Goal: Task Accomplishment & Management: Manage account settings

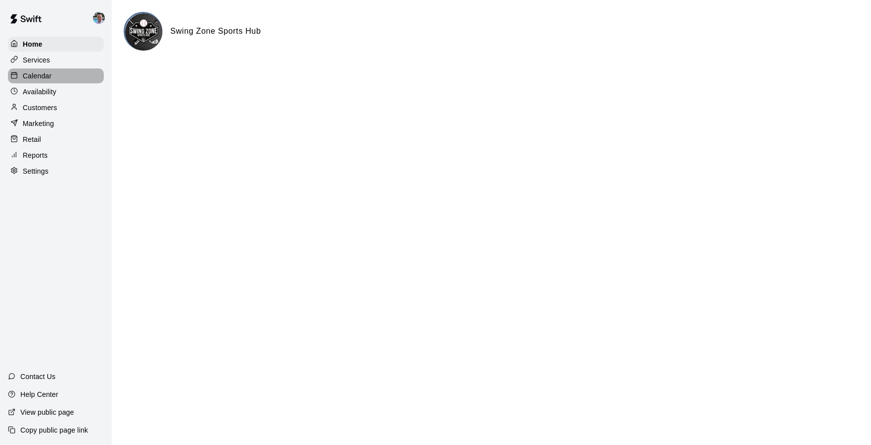
click at [40, 73] on p "Calendar" at bounding box center [37, 76] width 29 height 10
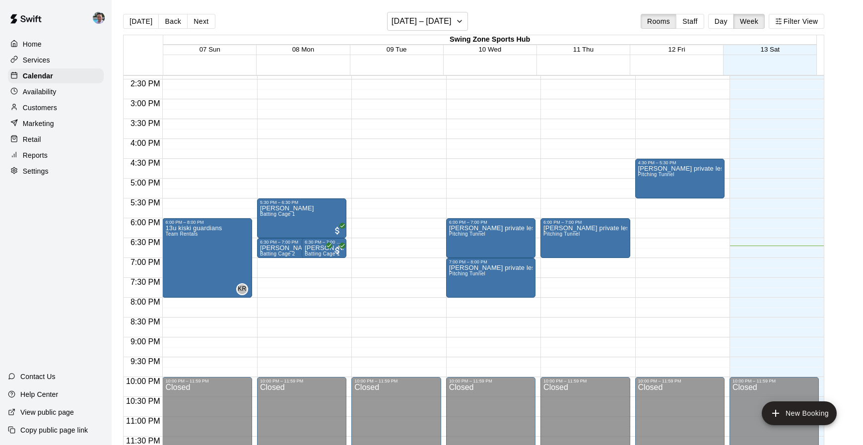
scroll to position [16, 0]
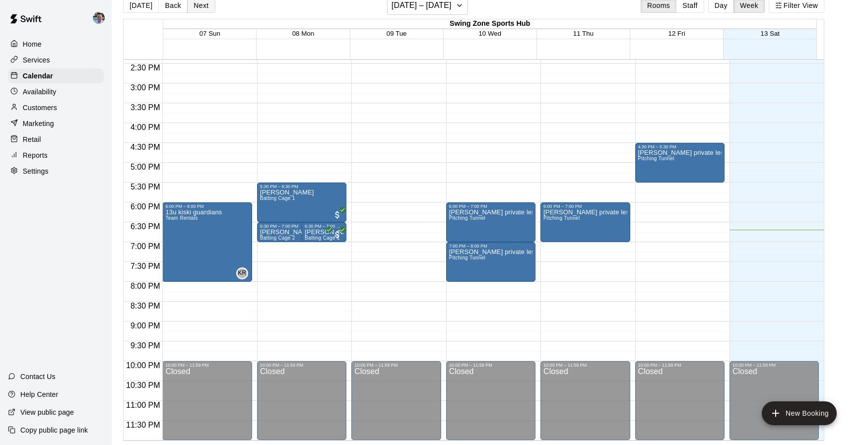
click at [199, 6] on button "Next" at bounding box center [201, 5] width 28 height 15
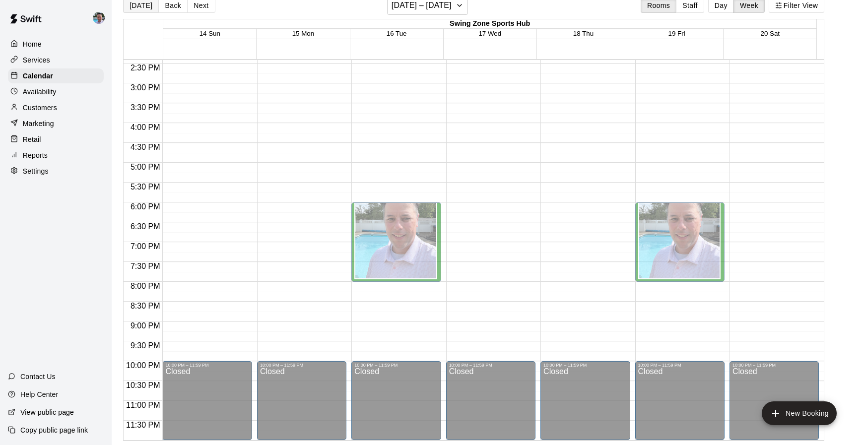
click at [143, 7] on button "[DATE]" at bounding box center [141, 5] width 36 height 15
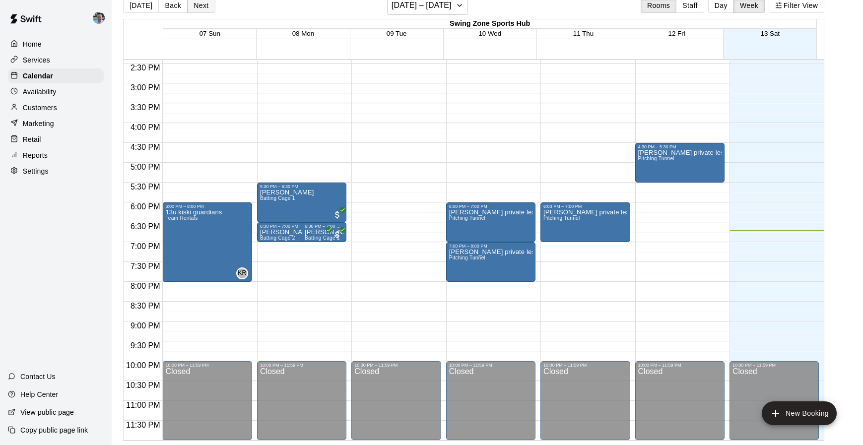
click at [207, 5] on button "Next" at bounding box center [201, 5] width 28 height 15
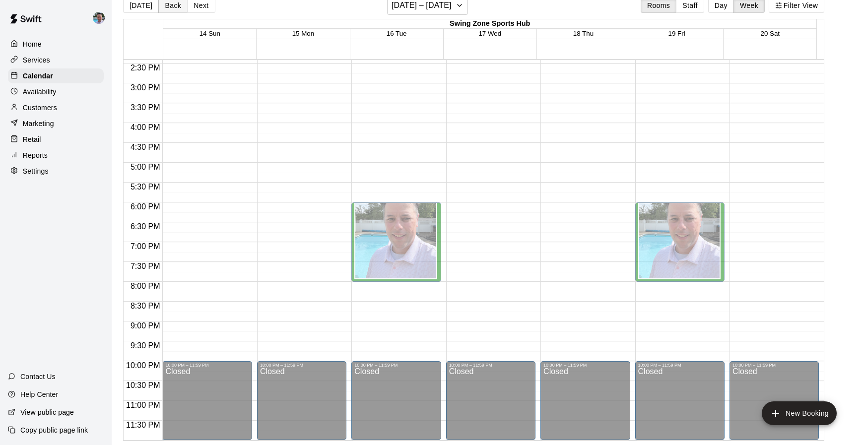
click at [172, 11] on button "Back" at bounding box center [172, 5] width 29 height 15
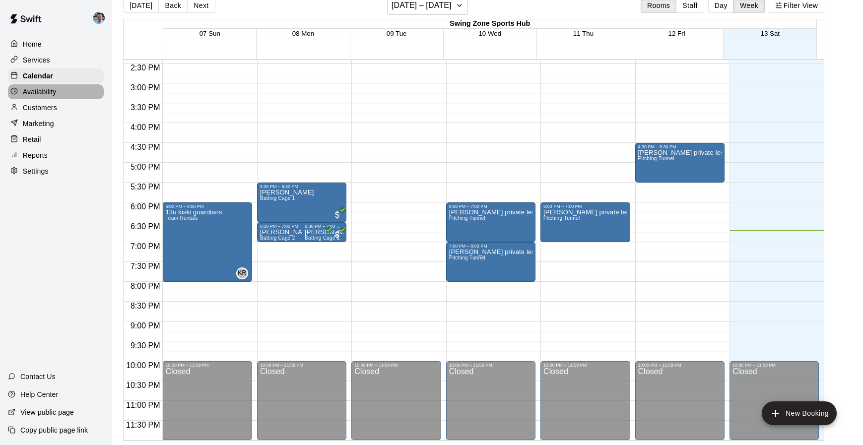
click at [63, 97] on div "Availability" at bounding box center [56, 91] width 96 height 15
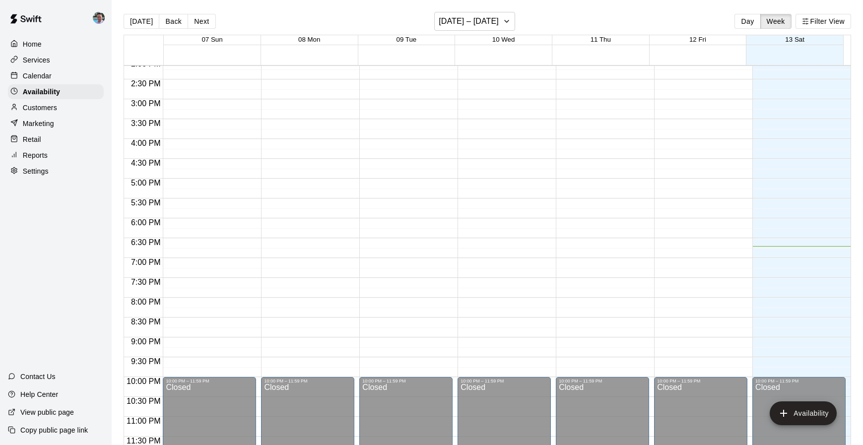
scroll to position [16, 0]
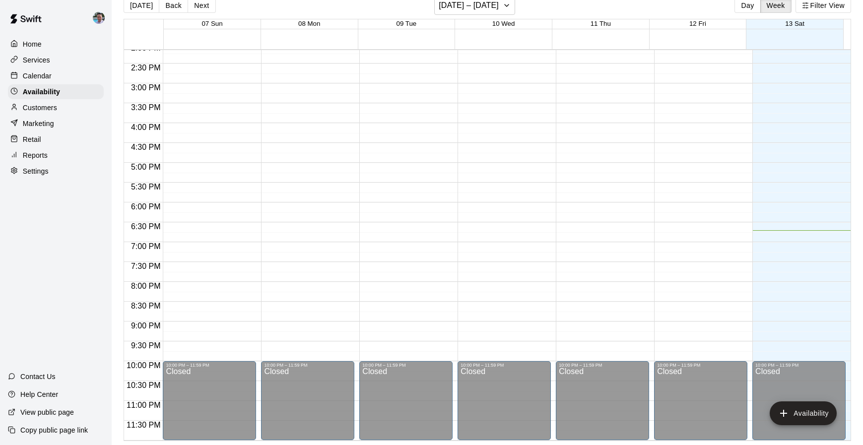
click at [74, 78] on div "Calendar" at bounding box center [56, 76] width 96 height 15
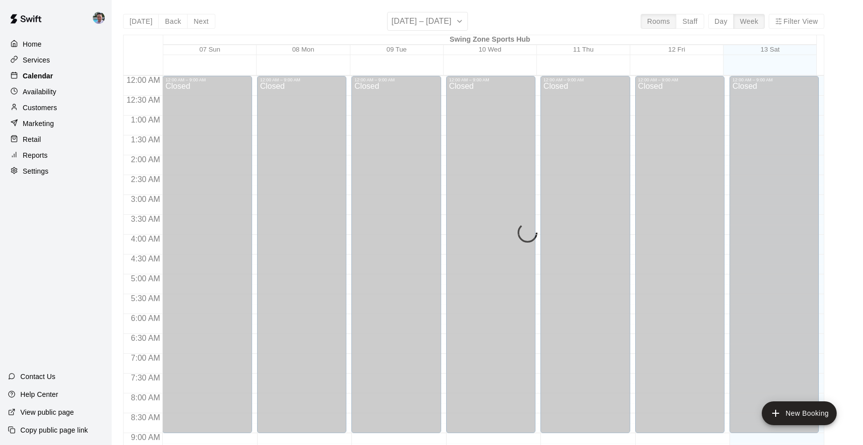
scroll to position [533, 0]
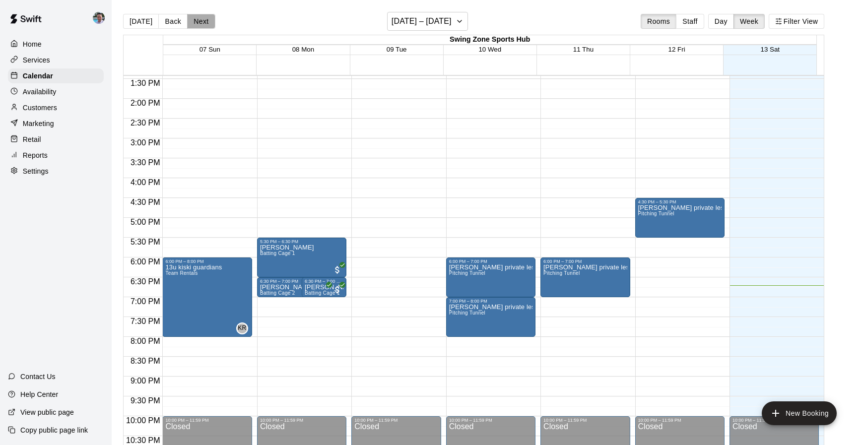
click at [203, 21] on button "Next" at bounding box center [201, 21] width 28 height 15
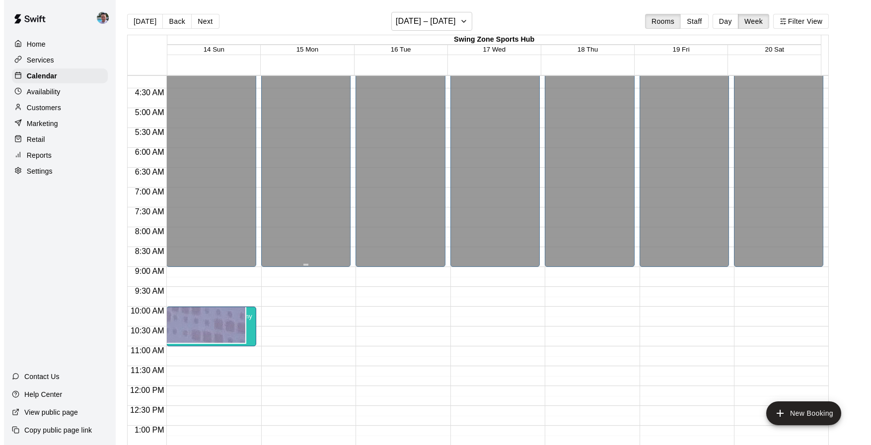
scroll to position [171, 0]
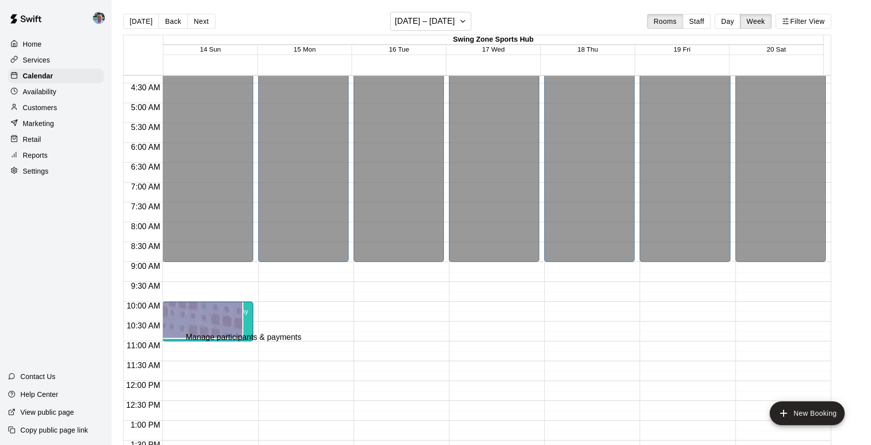
type input "*****"
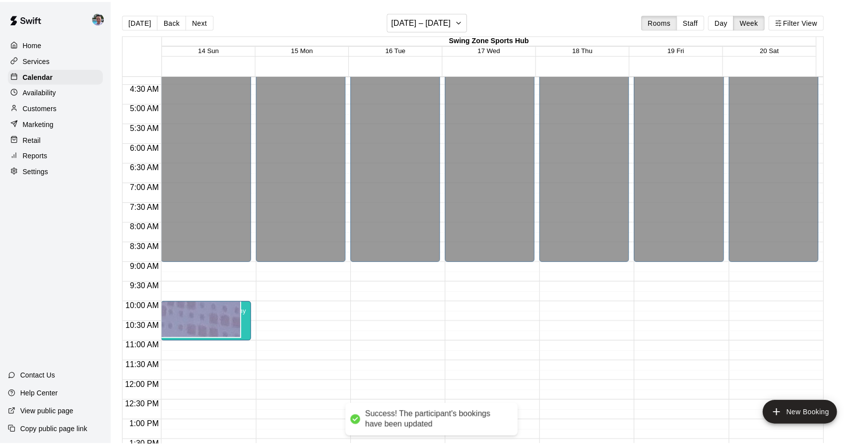
scroll to position [22, 0]
